Goal: Task Accomplishment & Management: Use online tool/utility

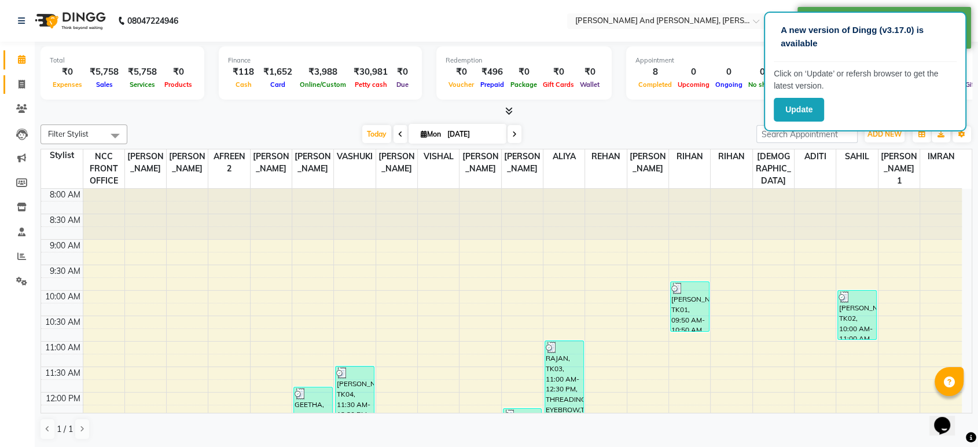
click at [14, 77] on link "Invoice" at bounding box center [17, 84] width 28 height 19
select select "service"
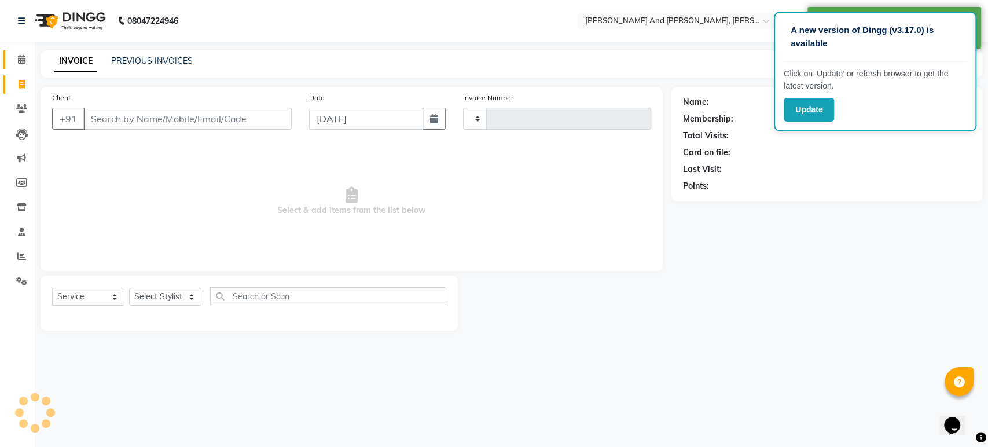
type input "2859"
select select "6766"
click at [128, 56] on link "PREVIOUS INVOICES" at bounding box center [152, 61] width 82 height 10
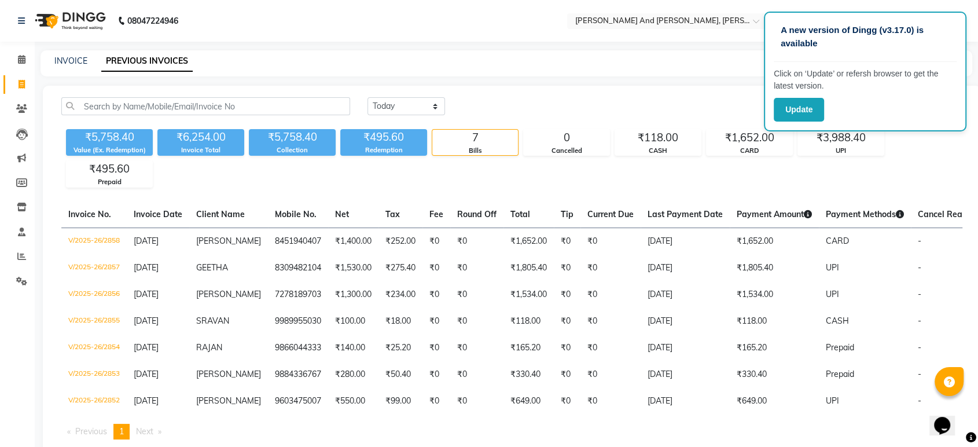
click at [614, 91] on div "[DATE] [DATE] Custom Range ₹5,758.40 Value (Ex. Redemption) ₹6,254.00 Invoice T…" at bounding box center [512, 273] width 938 height 374
